Goal: Task Accomplishment & Management: Manage account settings

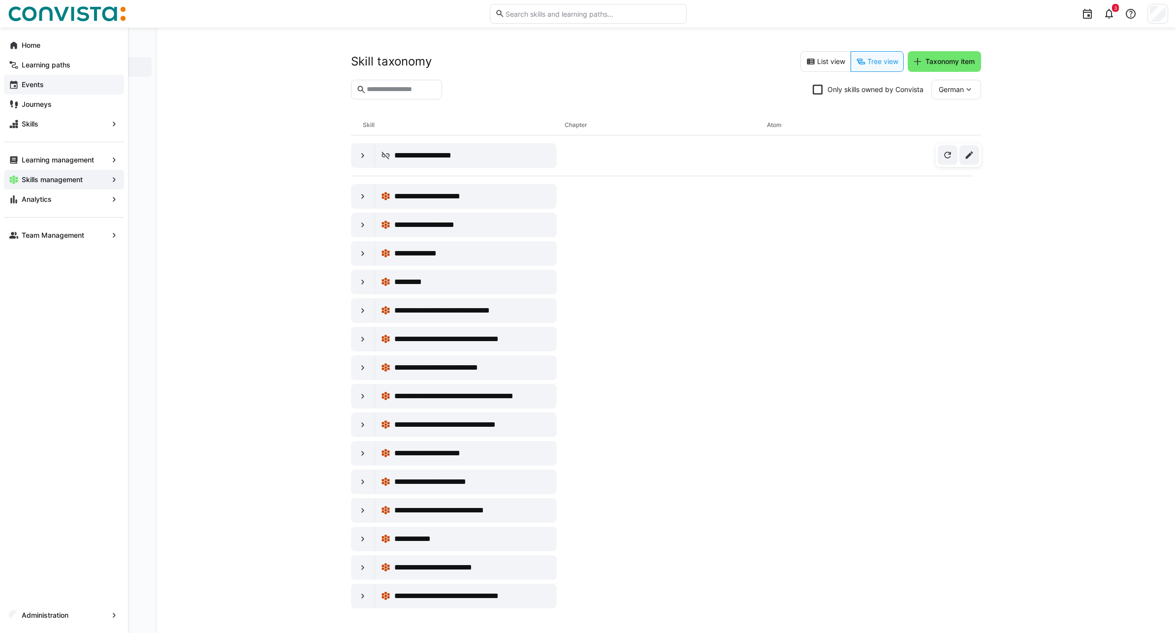
click at [44, 86] on span "Events" at bounding box center [69, 85] width 99 height 10
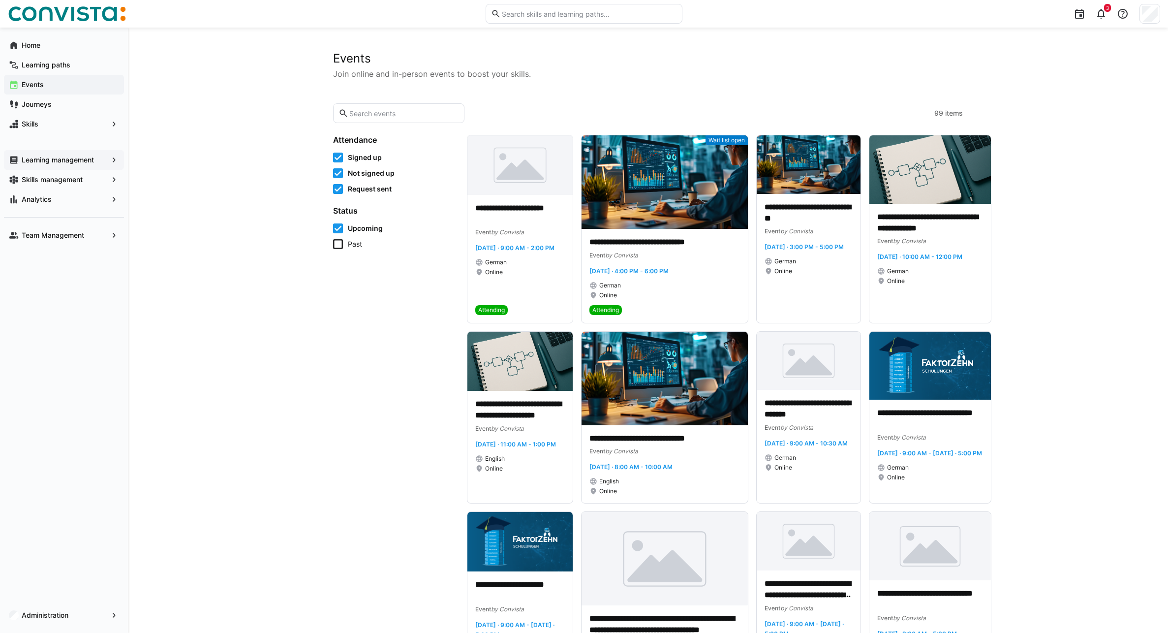
click at [57, 152] on div "Learning management" at bounding box center [64, 160] width 120 height 20
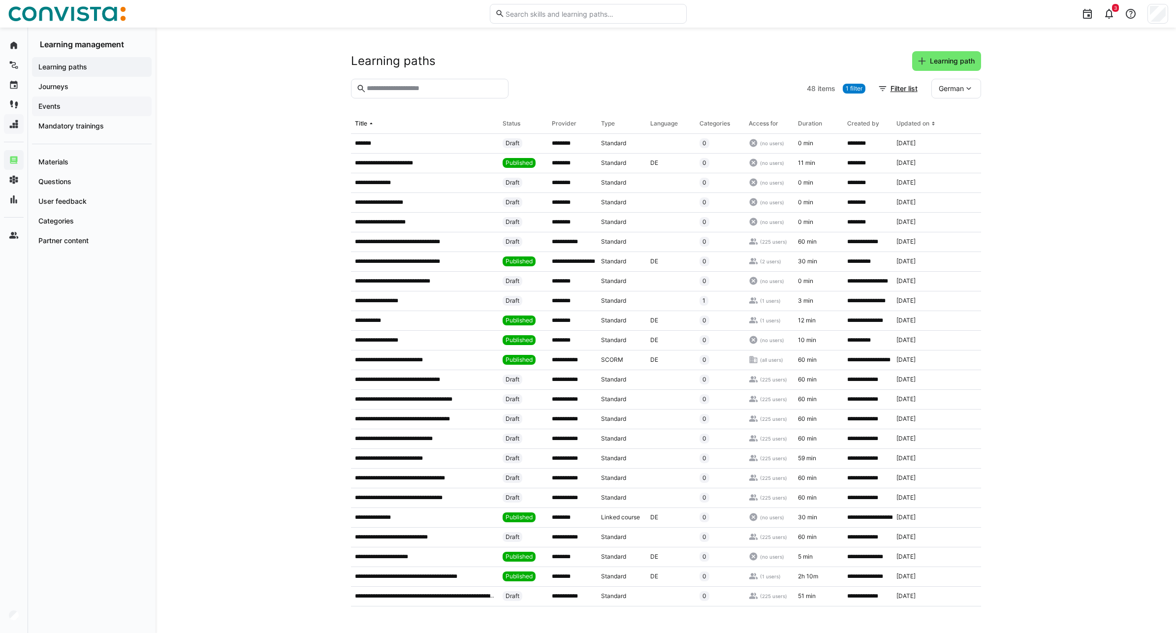
click at [74, 106] on span "Events" at bounding box center [92, 106] width 110 height 10
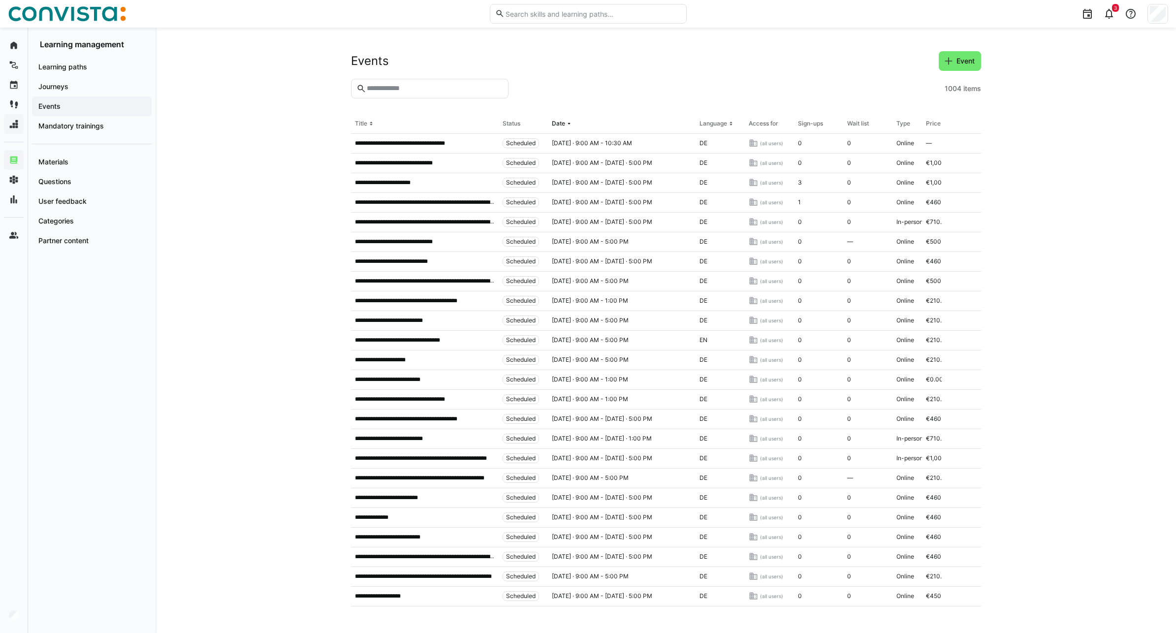
click at [418, 93] on eds-input at bounding box center [429, 89] width 157 height 20
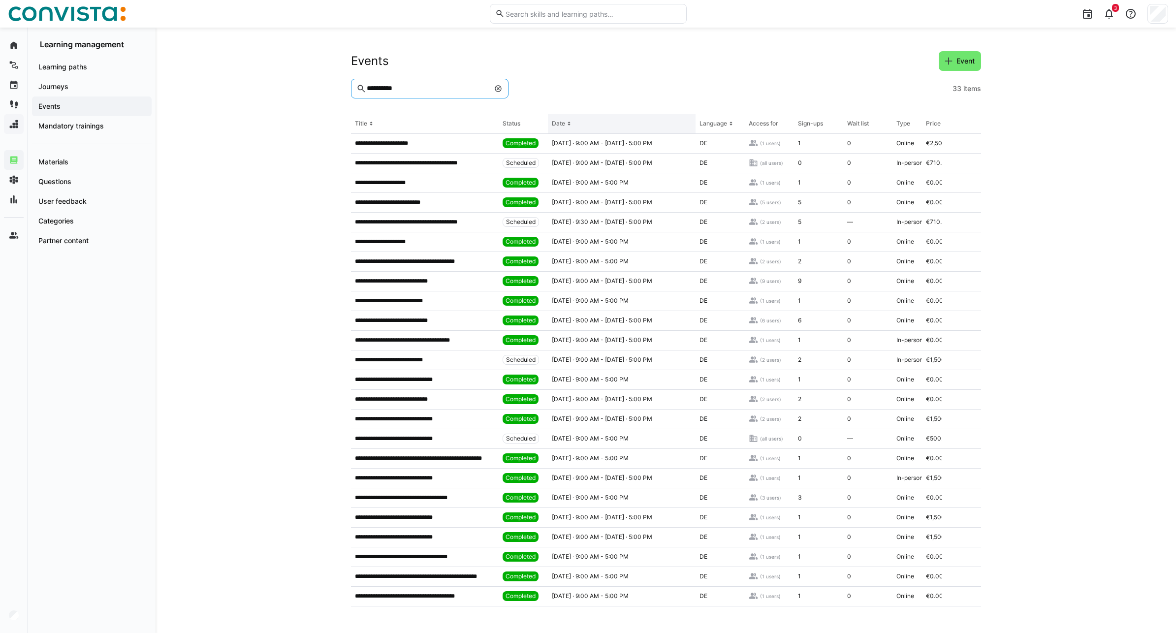
type input "**********"
click at [568, 124] on eds-icon at bounding box center [569, 124] width 8 height 8
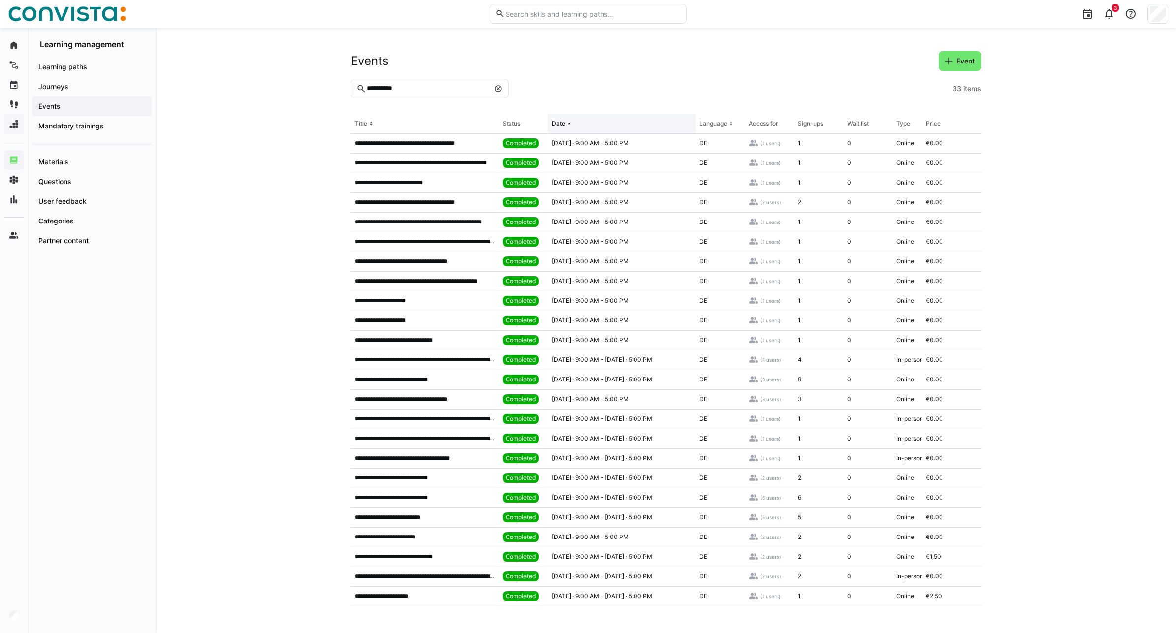
click at [564, 130] on th "Date" at bounding box center [622, 124] width 148 height 20
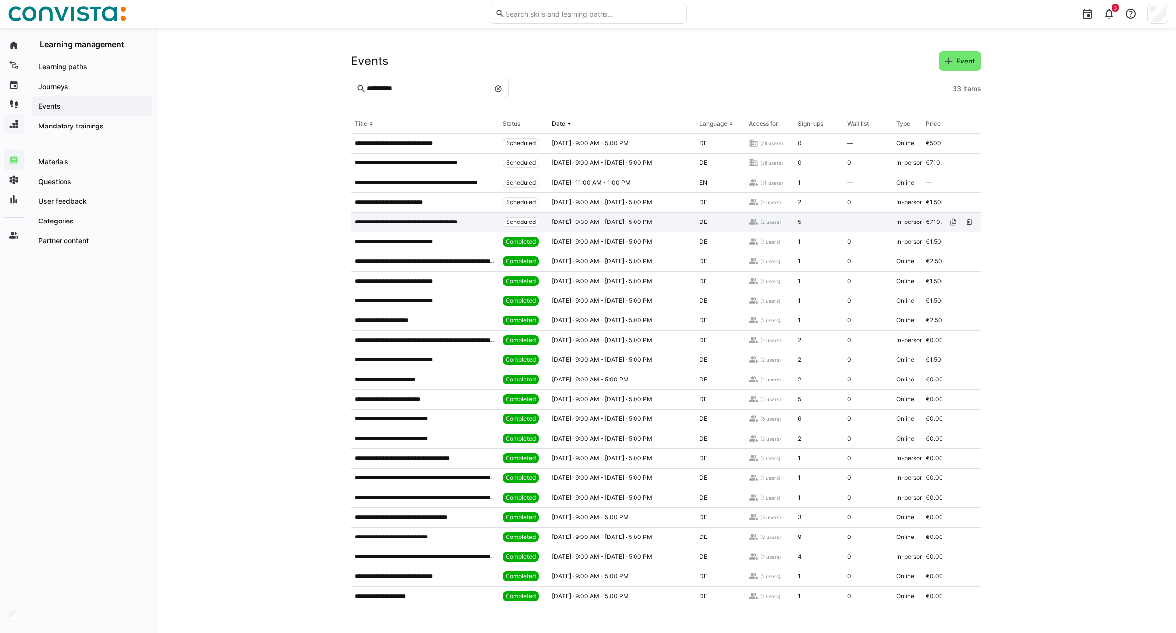
click at [456, 223] on p "**********" at bounding box center [419, 222] width 129 height 8
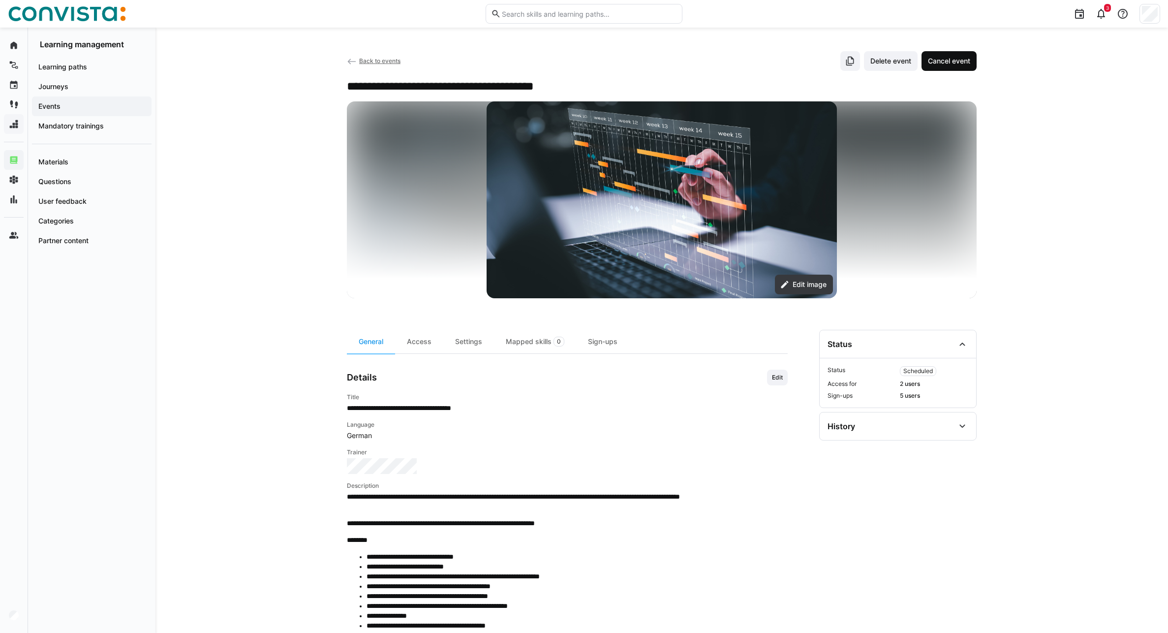
click at [954, 62] on span "Cancel event" at bounding box center [949, 61] width 45 height 10
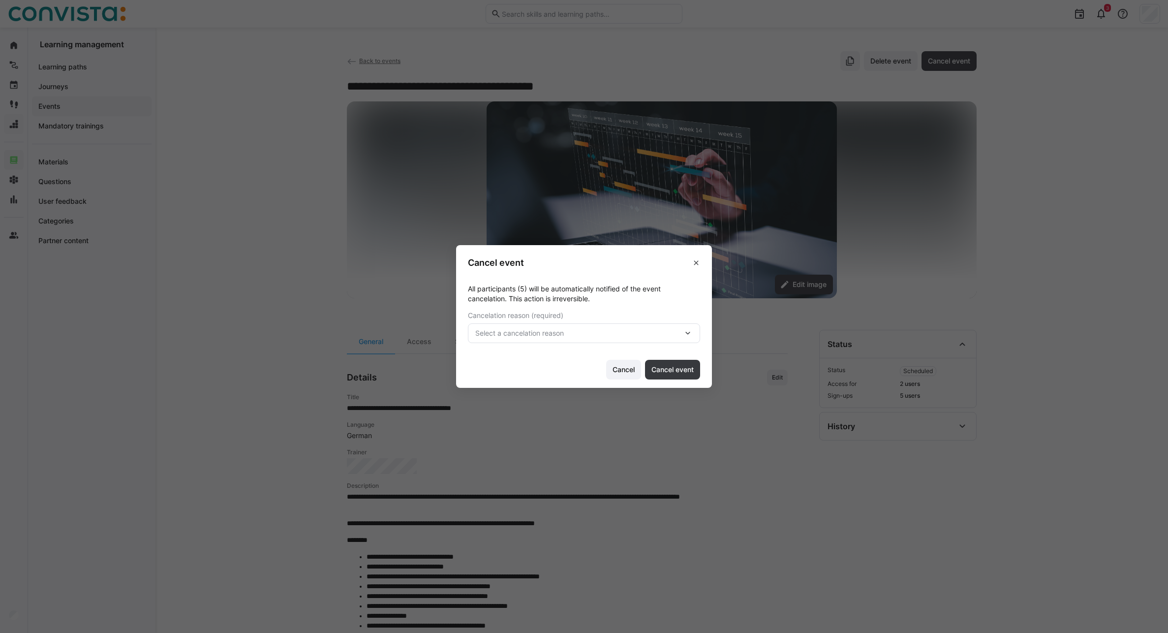
click at [634, 339] on div "Select a cancelation reason" at bounding box center [584, 333] width 232 height 20
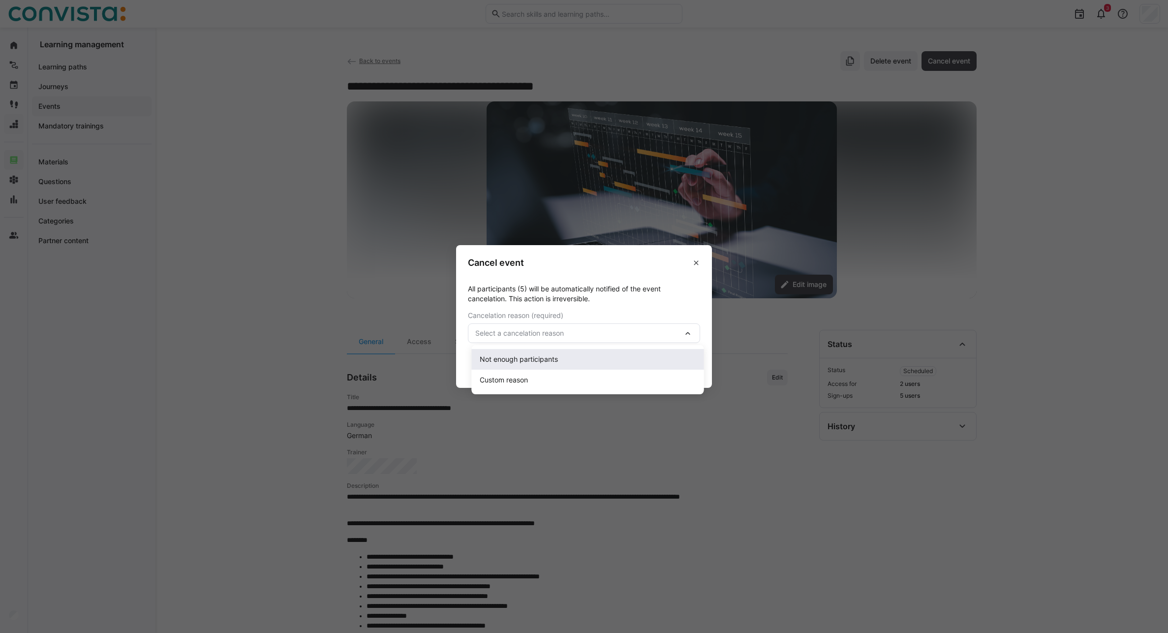
click at [592, 357] on div "Not enough participants" at bounding box center [588, 359] width 217 height 10
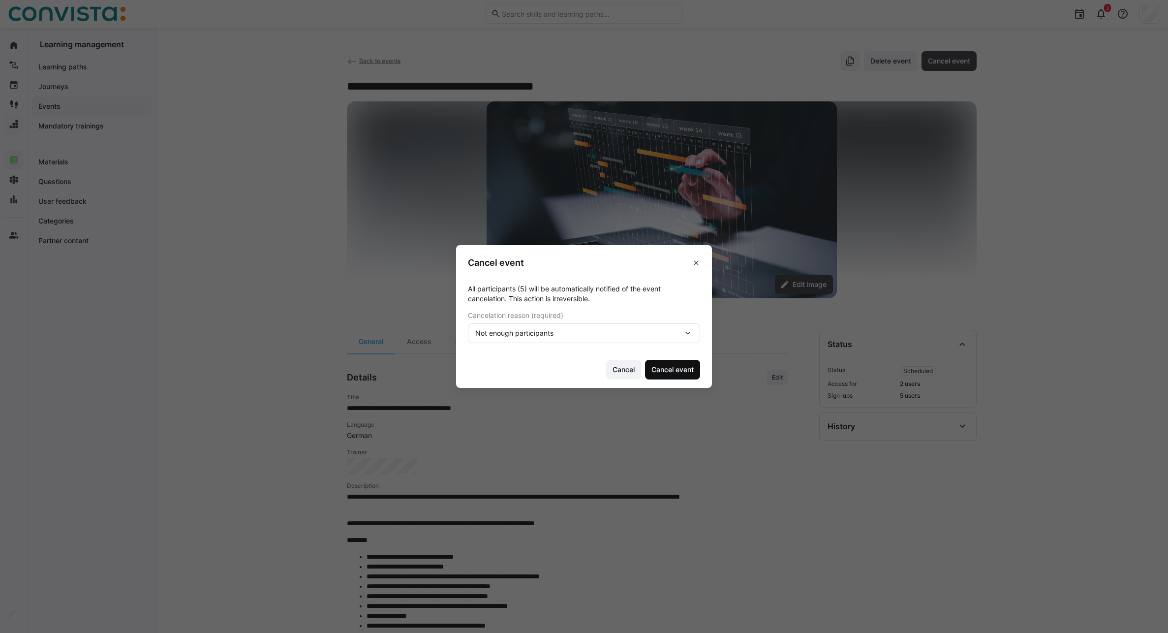
click at [695, 372] on span "Cancel event" at bounding box center [672, 370] width 45 height 10
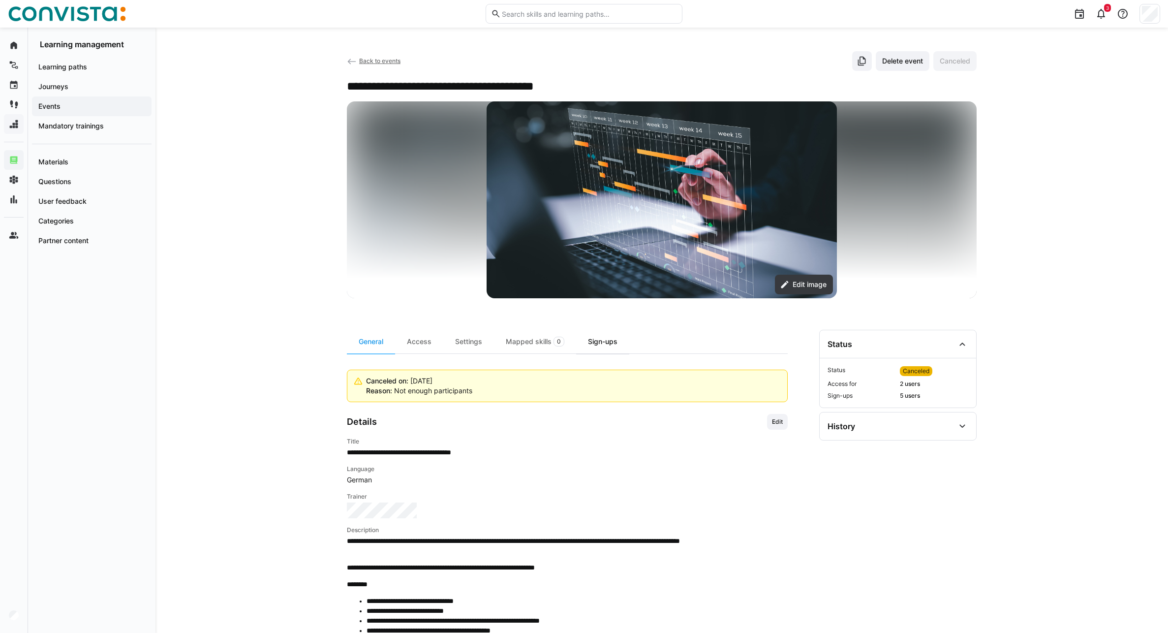
click at [619, 346] on div "Sign-ups" at bounding box center [602, 342] width 53 height 24
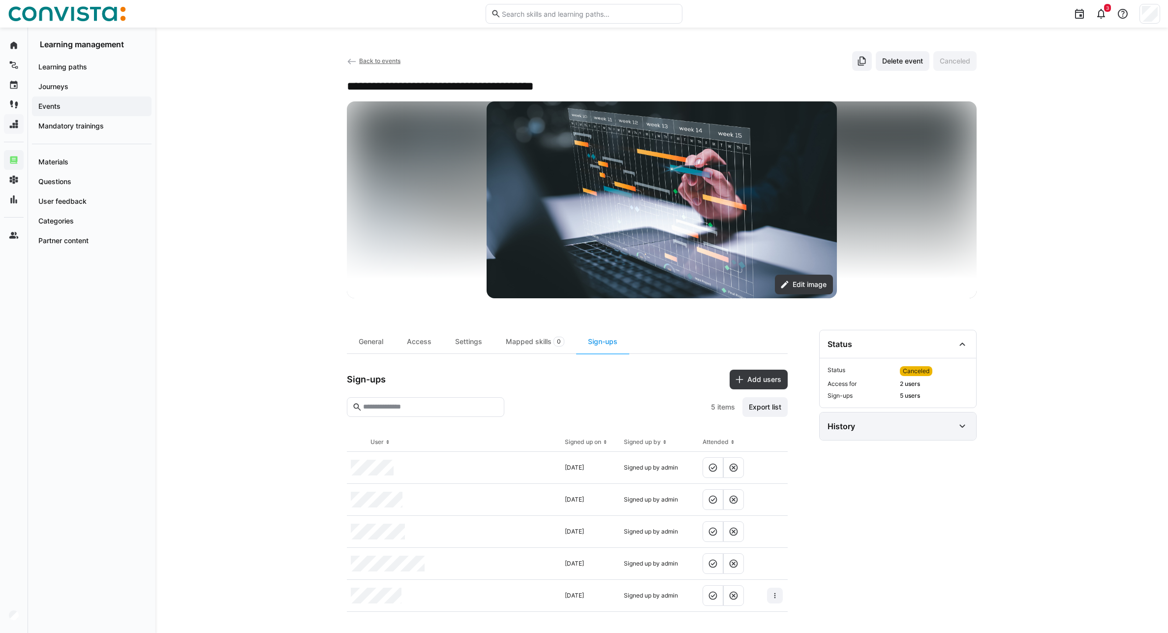
click at [913, 422] on div "History" at bounding box center [891, 426] width 127 height 12
click at [945, 425] on div "History" at bounding box center [891, 426] width 127 height 12
click at [944, 355] on div "Status" at bounding box center [898, 344] width 156 height 28
click at [944, 354] on div "Status" at bounding box center [898, 344] width 156 height 28
click at [857, 62] on eds-icon at bounding box center [862, 61] width 10 height 10
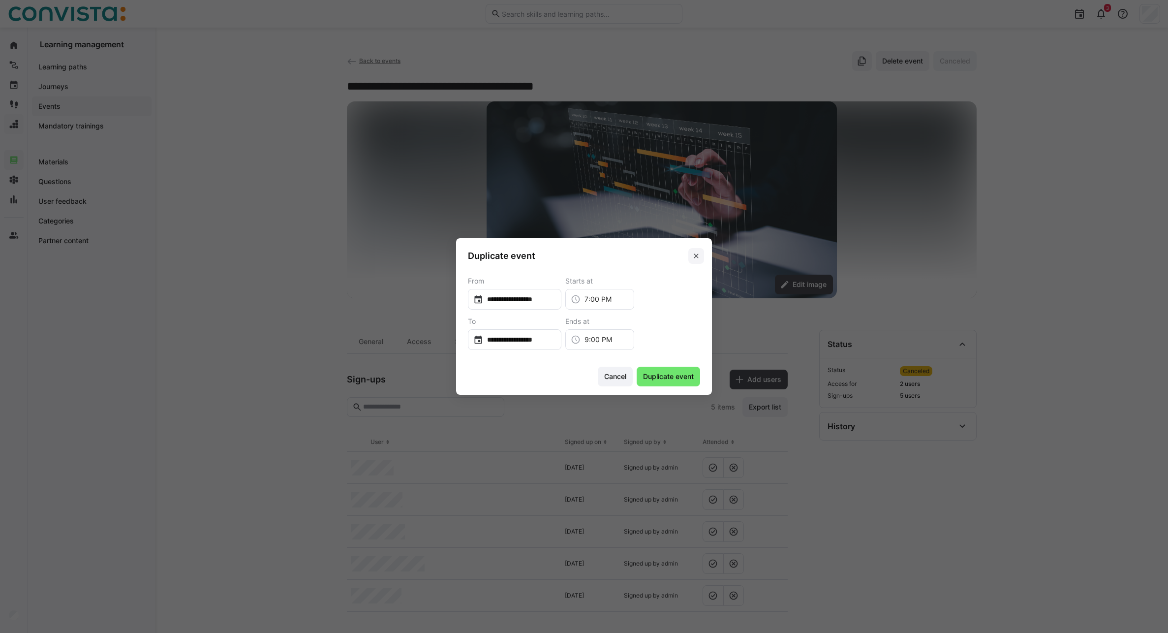
click at [704, 258] on span at bounding box center [696, 256] width 16 height 16
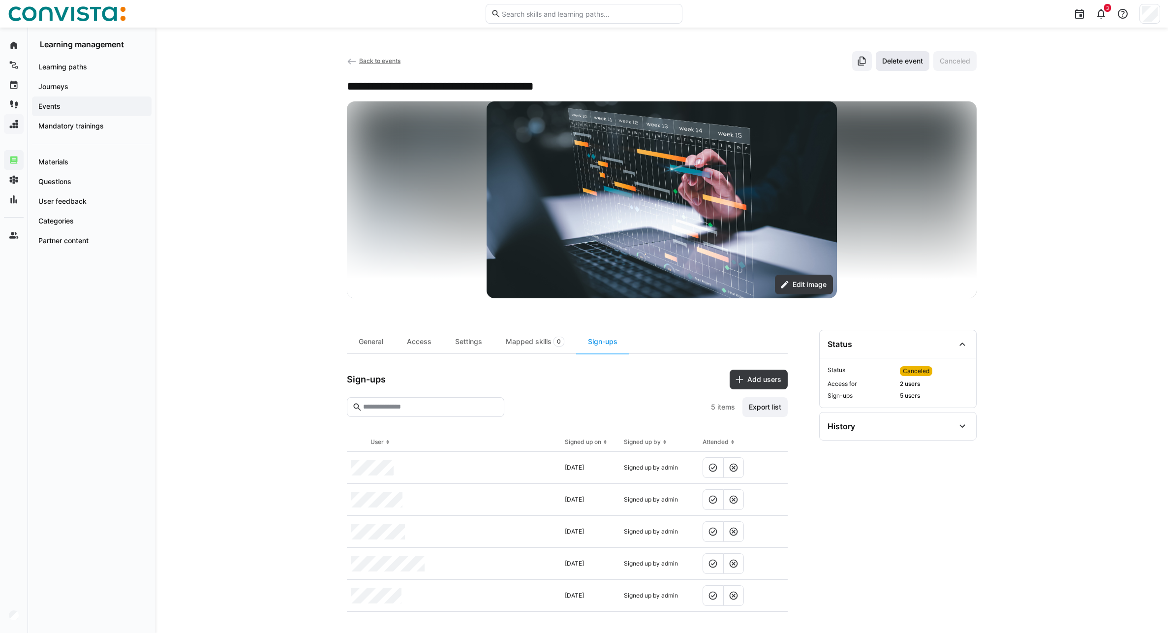
click at [913, 64] on span "Delete event" at bounding box center [903, 61] width 44 height 10
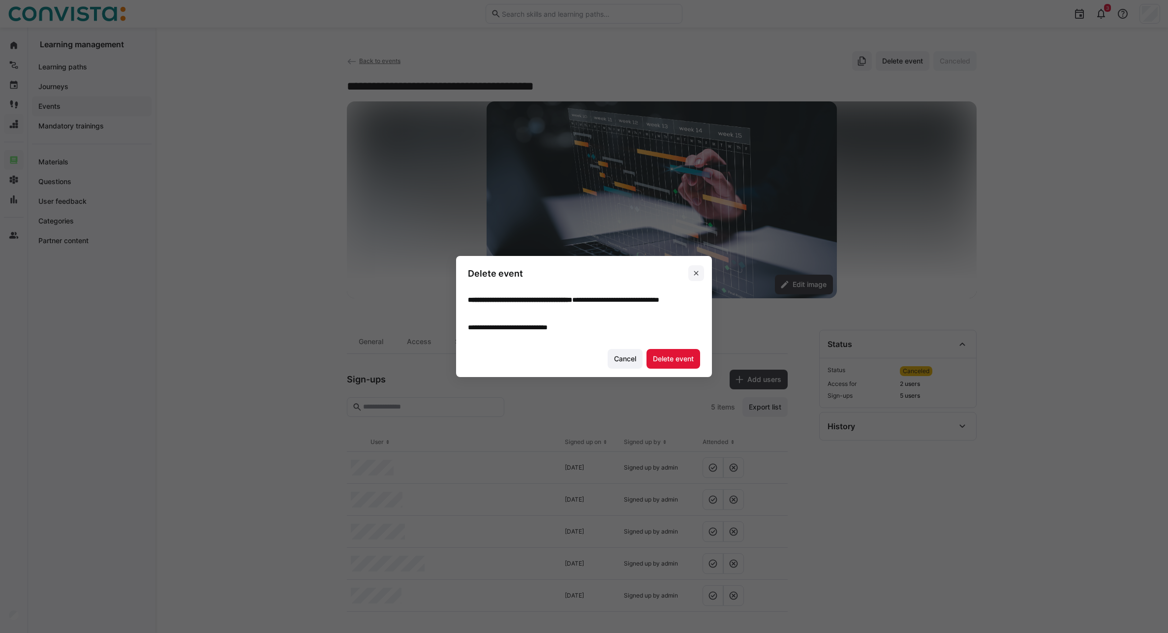
click at [697, 274] on eds-icon at bounding box center [696, 273] width 8 height 8
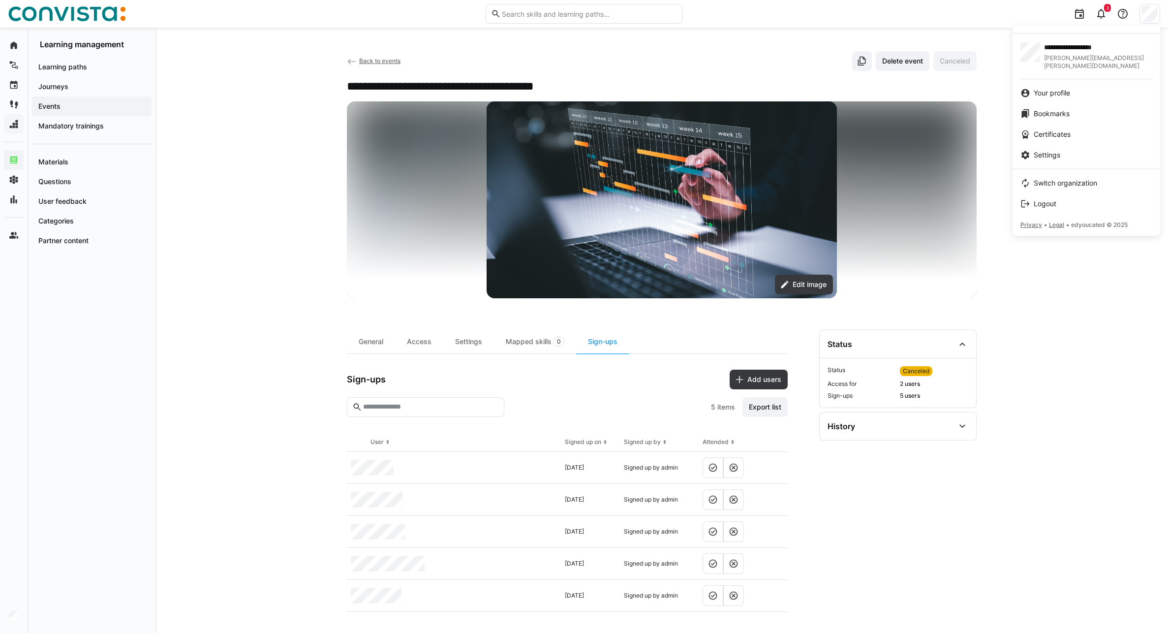
click at [373, 231] on div at bounding box center [584, 316] width 1168 height 633
click at [374, 337] on div "General" at bounding box center [371, 342] width 48 height 24
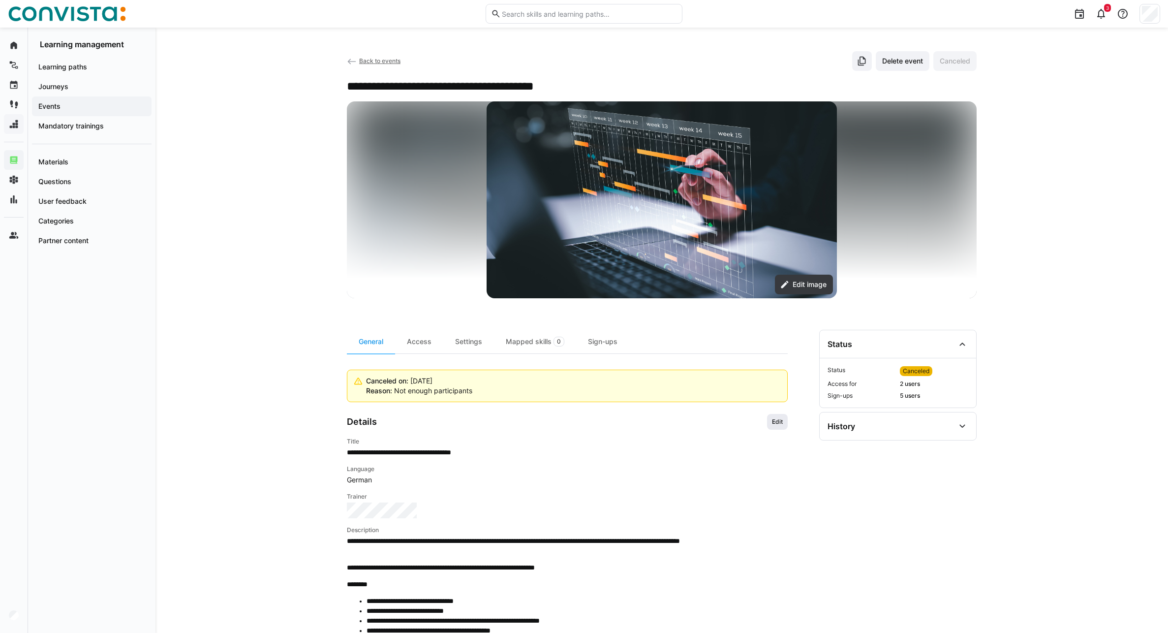
click at [780, 421] on span "Edit" at bounding box center [777, 422] width 13 height 8
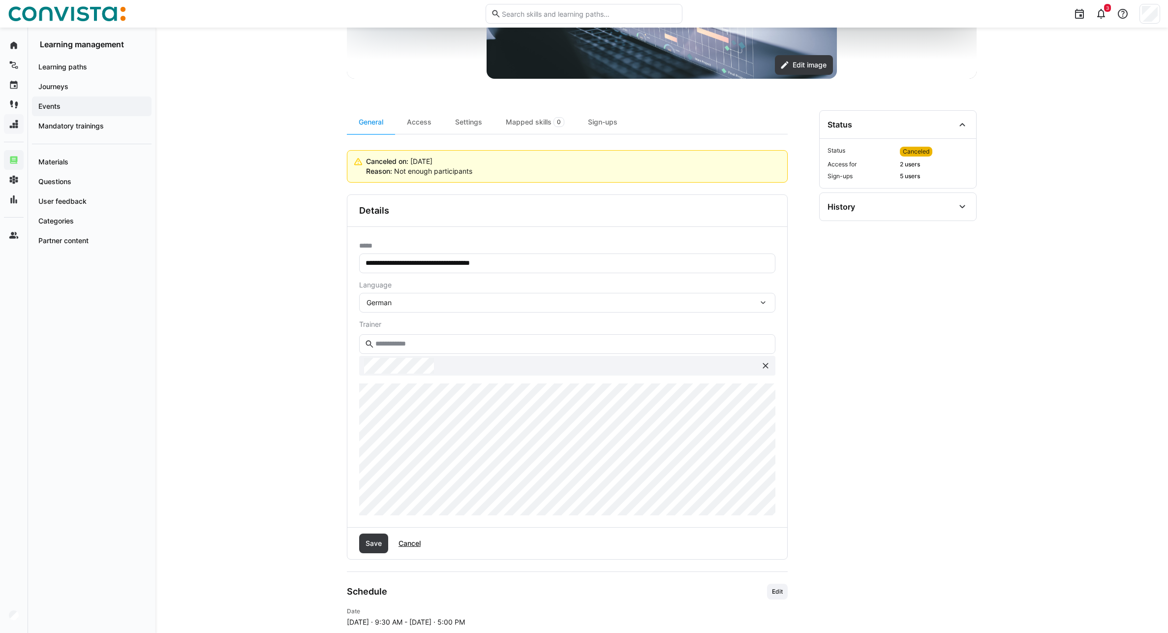
scroll to position [84, 0]
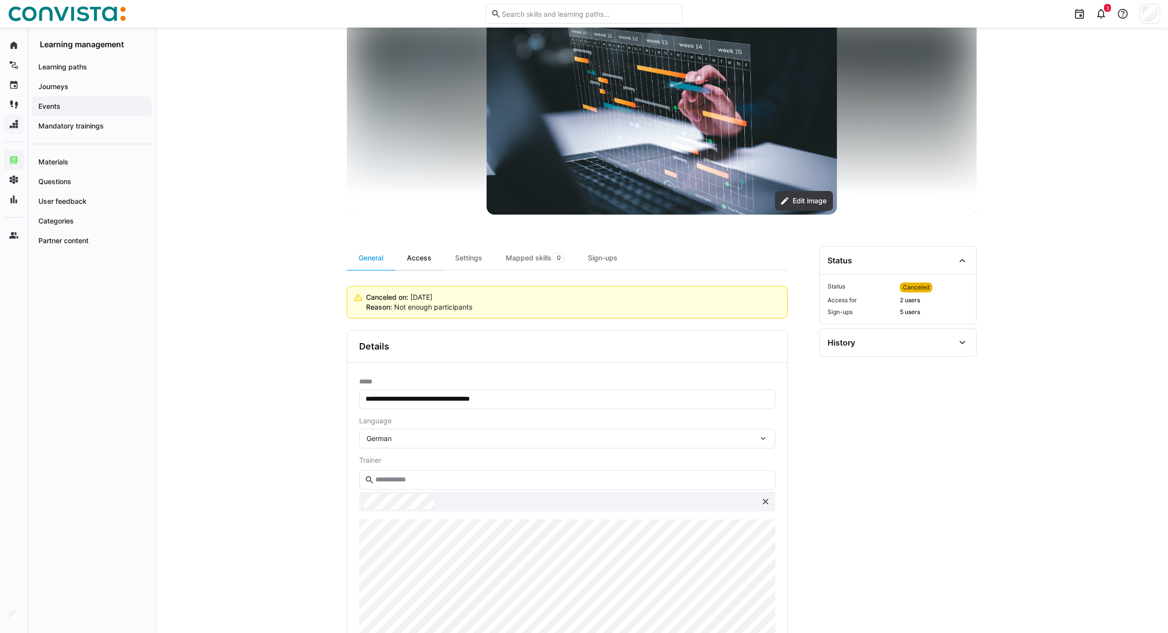
click at [415, 257] on div "Access" at bounding box center [419, 258] width 48 height 24
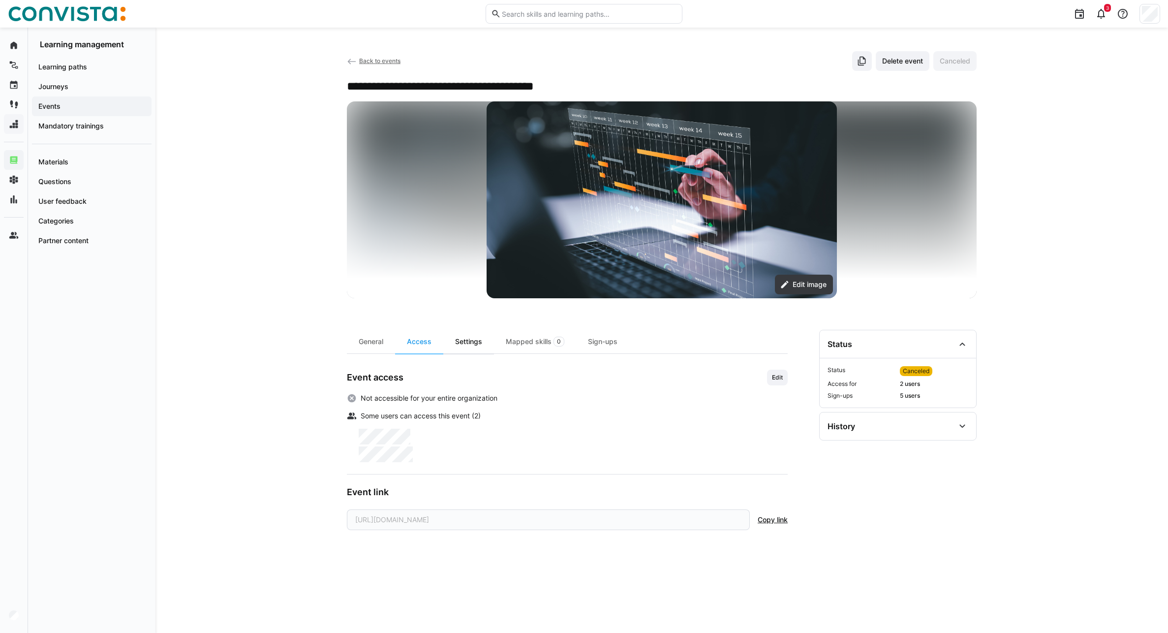
click at [465, 345] on div "Settings" at bounding box center [468, 342] width 51 height 24
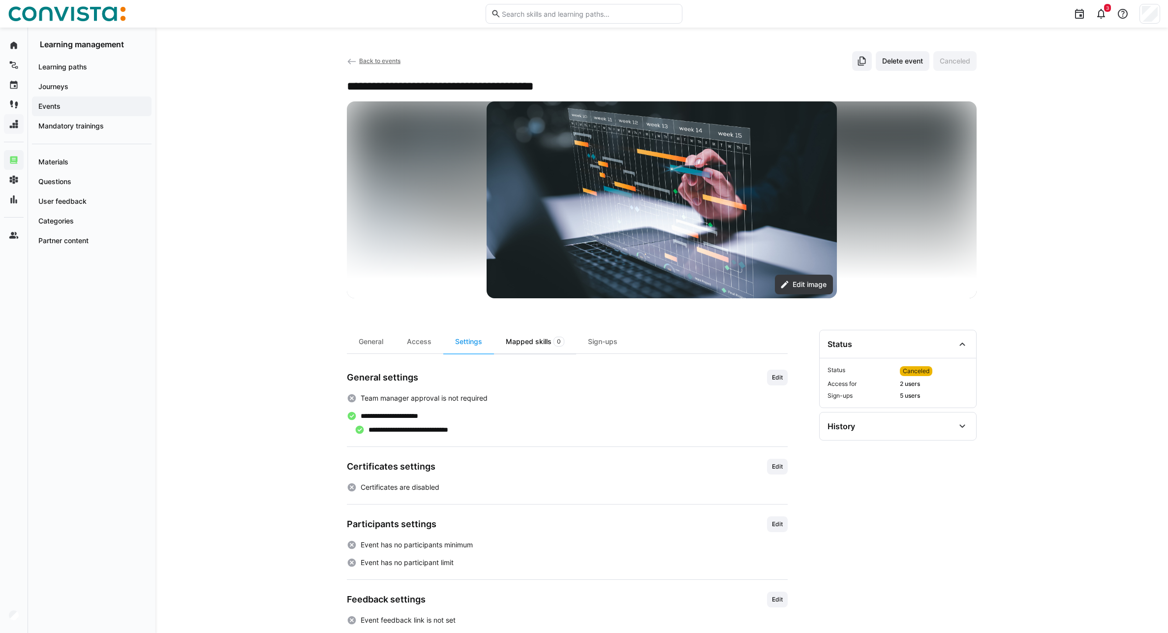
click at [523, 348] on div "Mapped skills 0" at bounding box center [535, 342] width 82 height 24
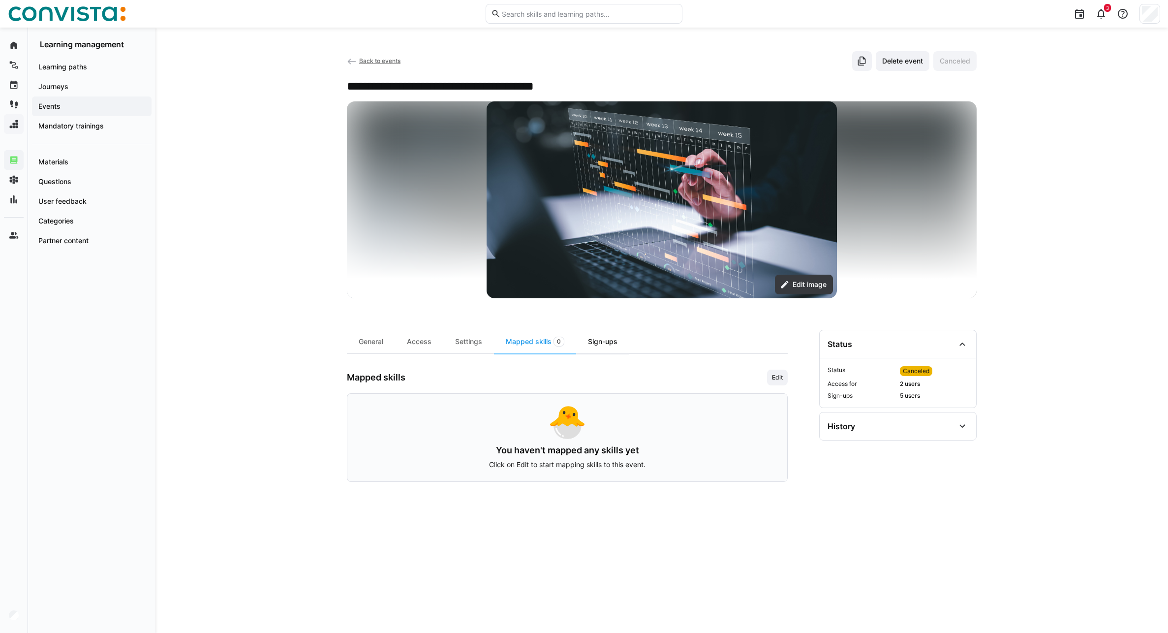
click at [600, 346] on div "Sign-ups" at bounding box center [602, 342] width 53 height 24
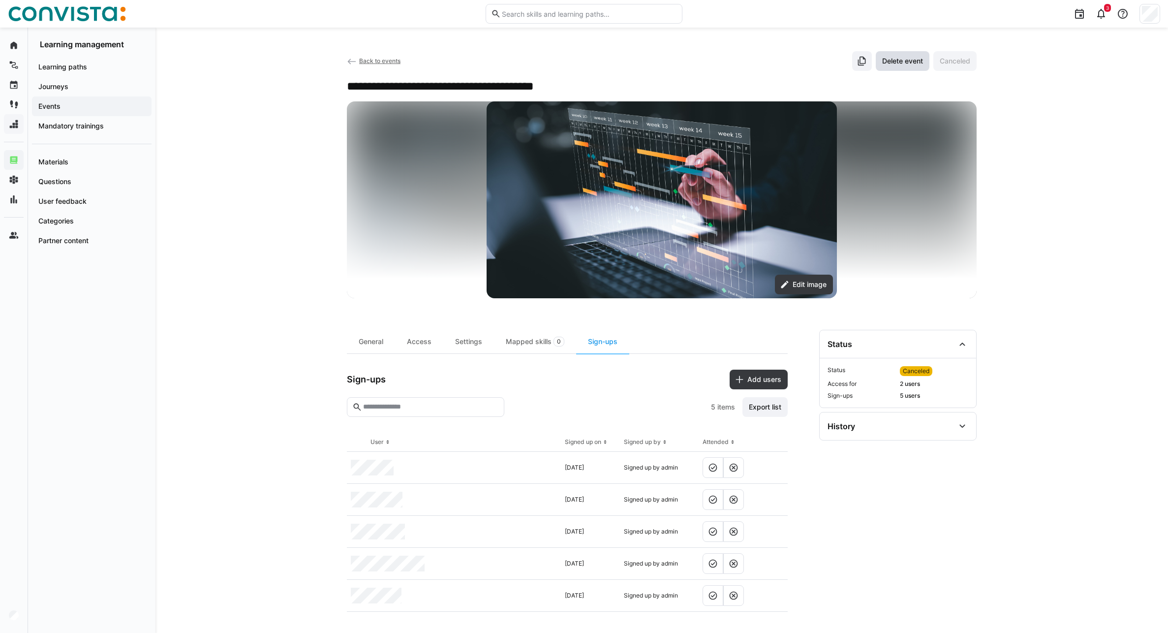
click at [900, 64] on span "Delete event" at bounding box center [903, 61] width 44 height 10
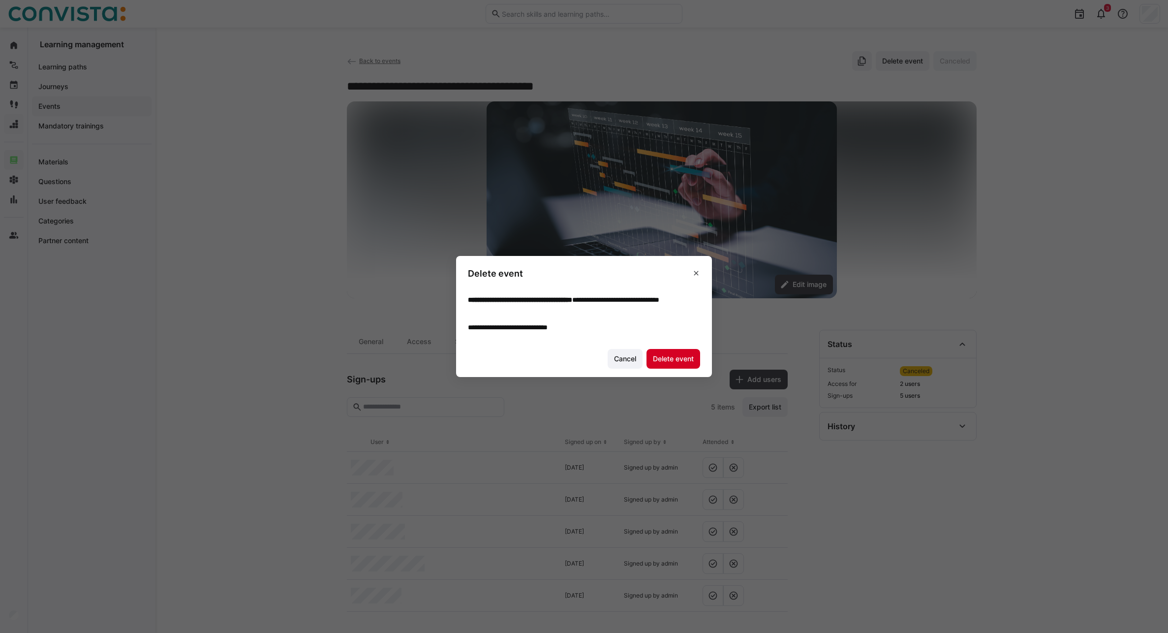
click at [675, 360] on span "Delete event" at bounding box center [673, 359] width 44 height 10
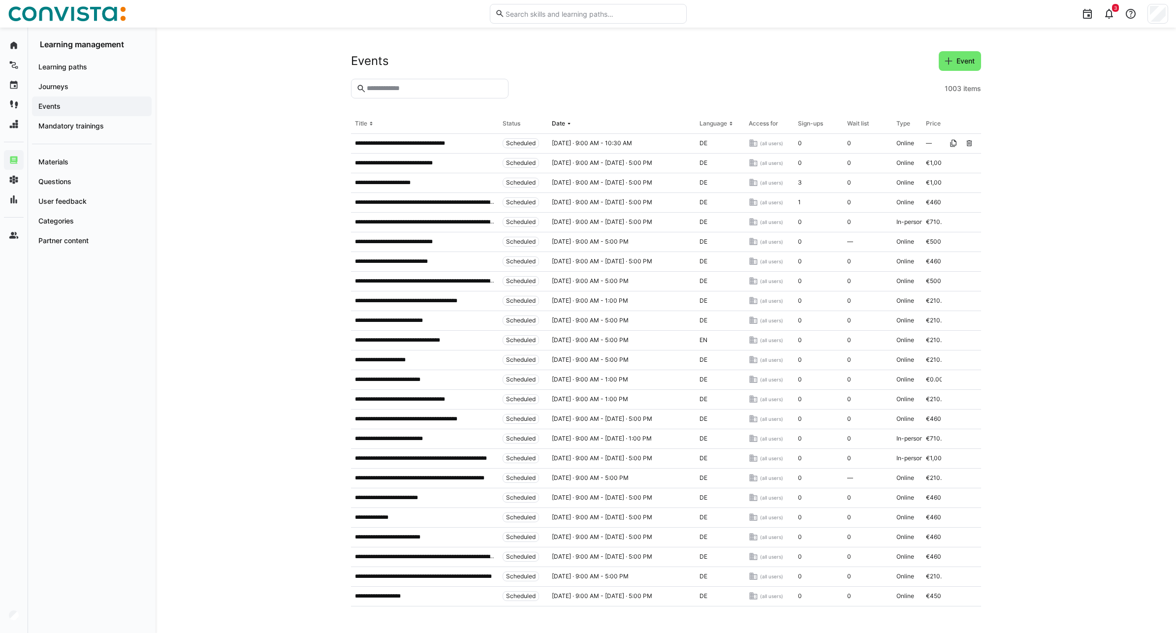
click at [402, 89] on input "text" at bounding box center [434, 88] width 137 height 9
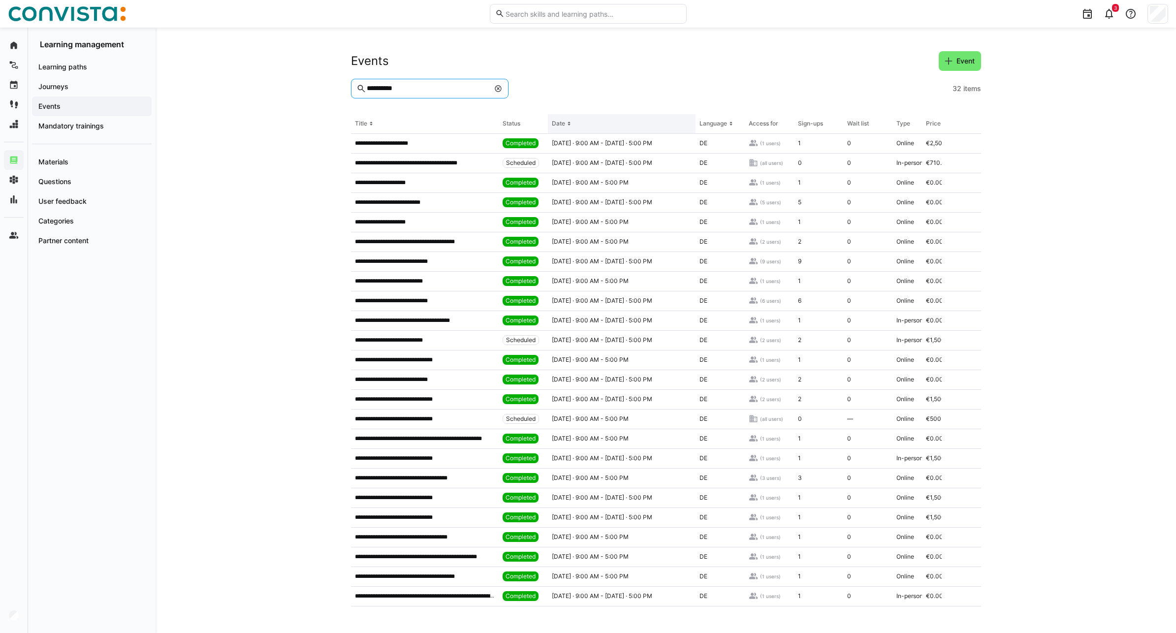
type input "**********"
click at [557, 124] on div "Date" at bounding box center [558, 124] width 13 height 8
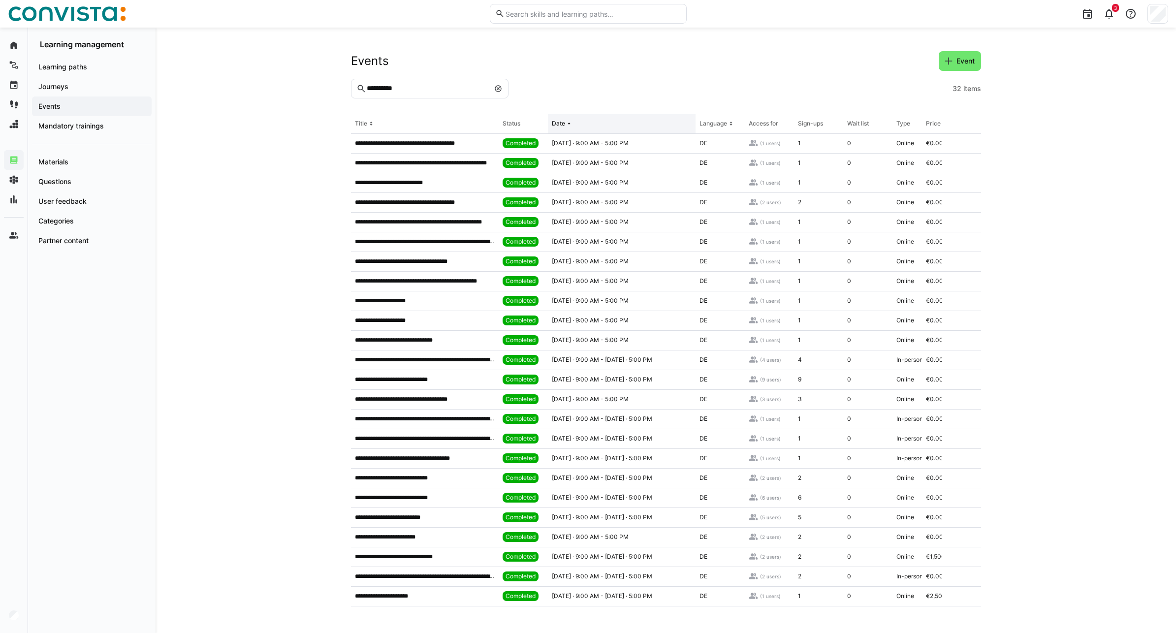
click at [557, 124] on div "Date" at bounding box center [558, 124] width 13 height 8
